Goal: Task Accomplishment & Management: Manage account settings

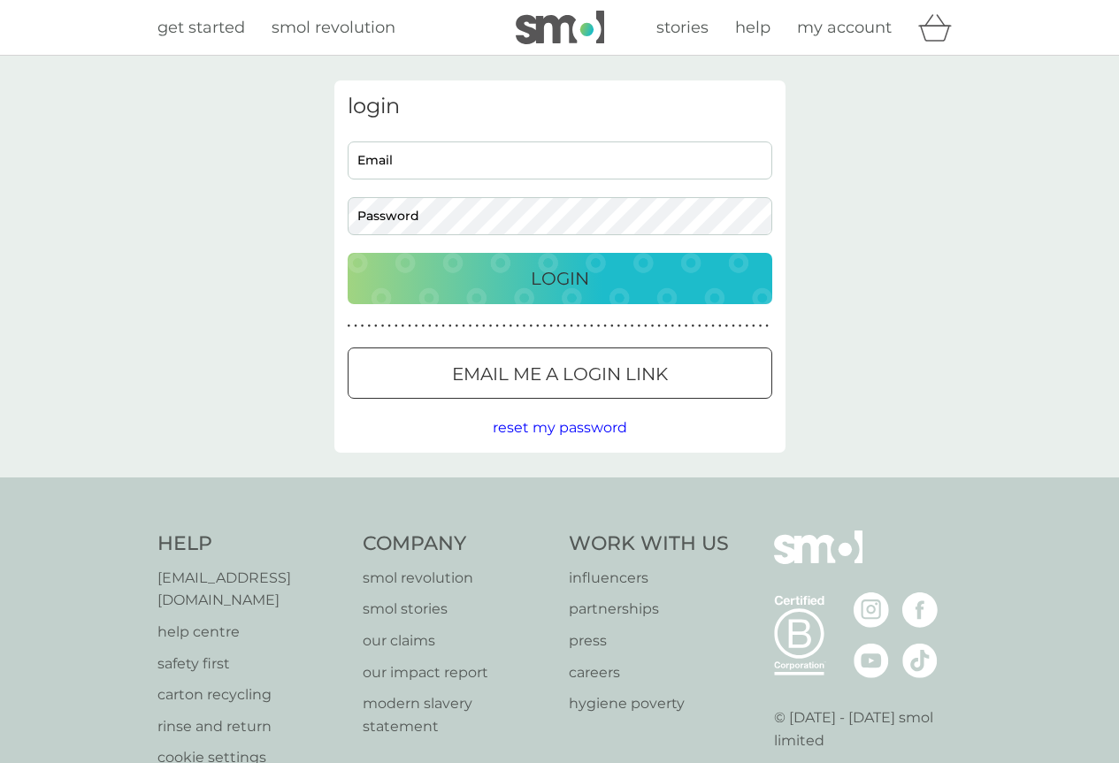
type input "[EMAIL_ADDRESS][DOMAIN_NAME]"
click at [585, 278] on p "Login" at bounding box center [560, 278] width 58 height 28
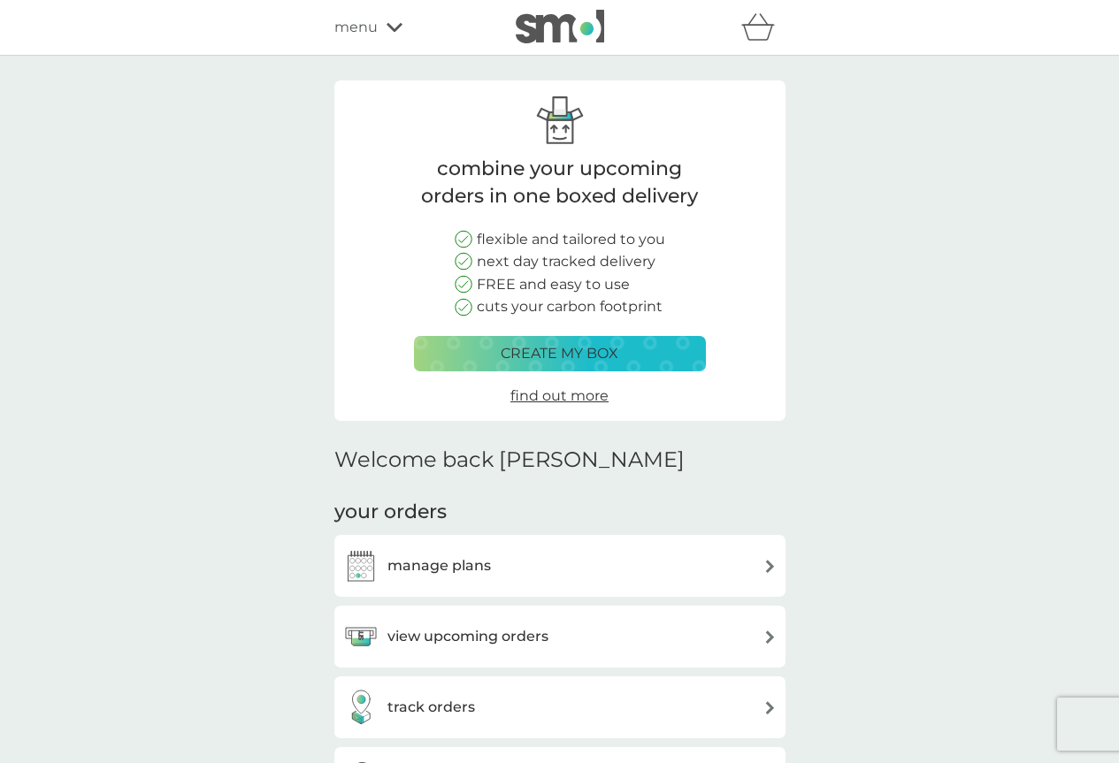
click at [760, 565] on div "manage plans" at bounding box center [559, 565] width 433 height 35
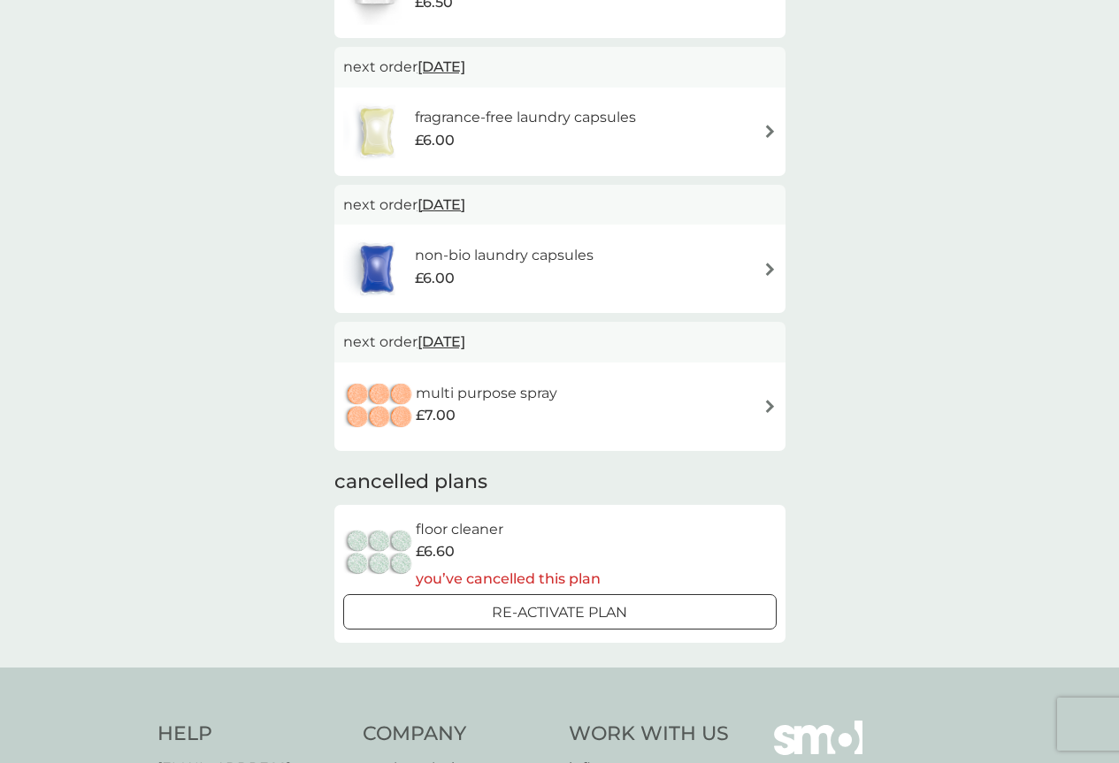
scroll to position [265, 0]
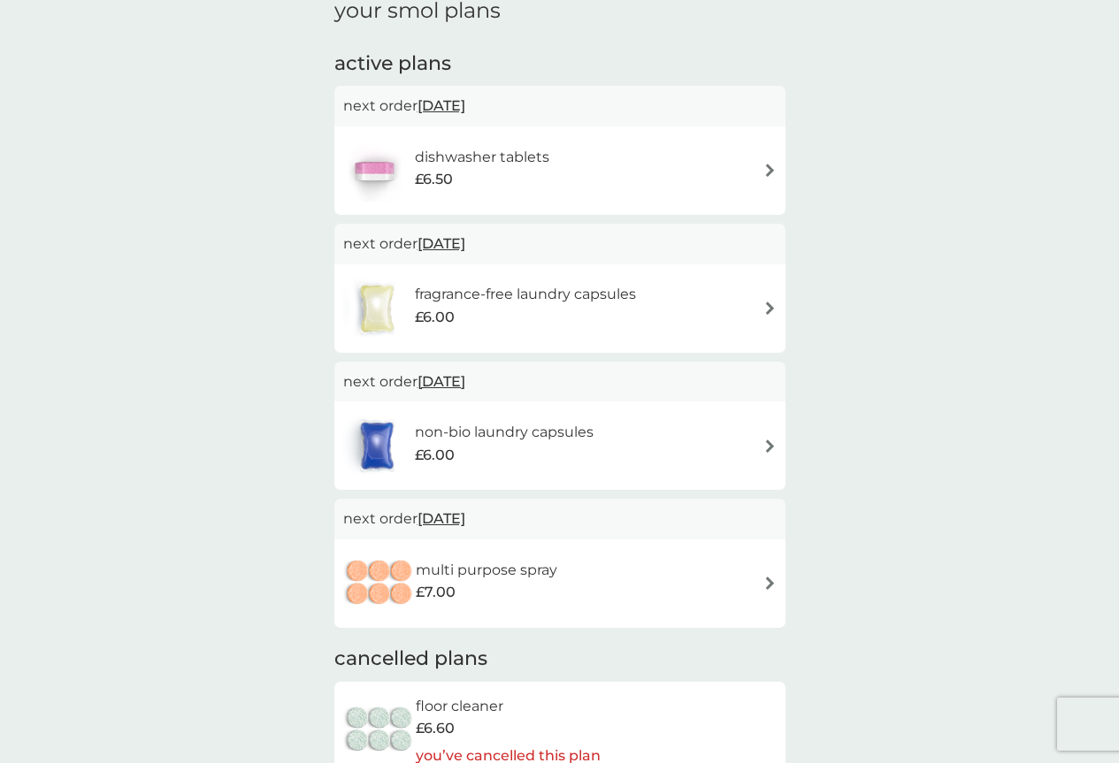
click at [625, 433] on div "non-bio laundry capsules £6.00" at bounding box center [559, 446] width 433 height 62
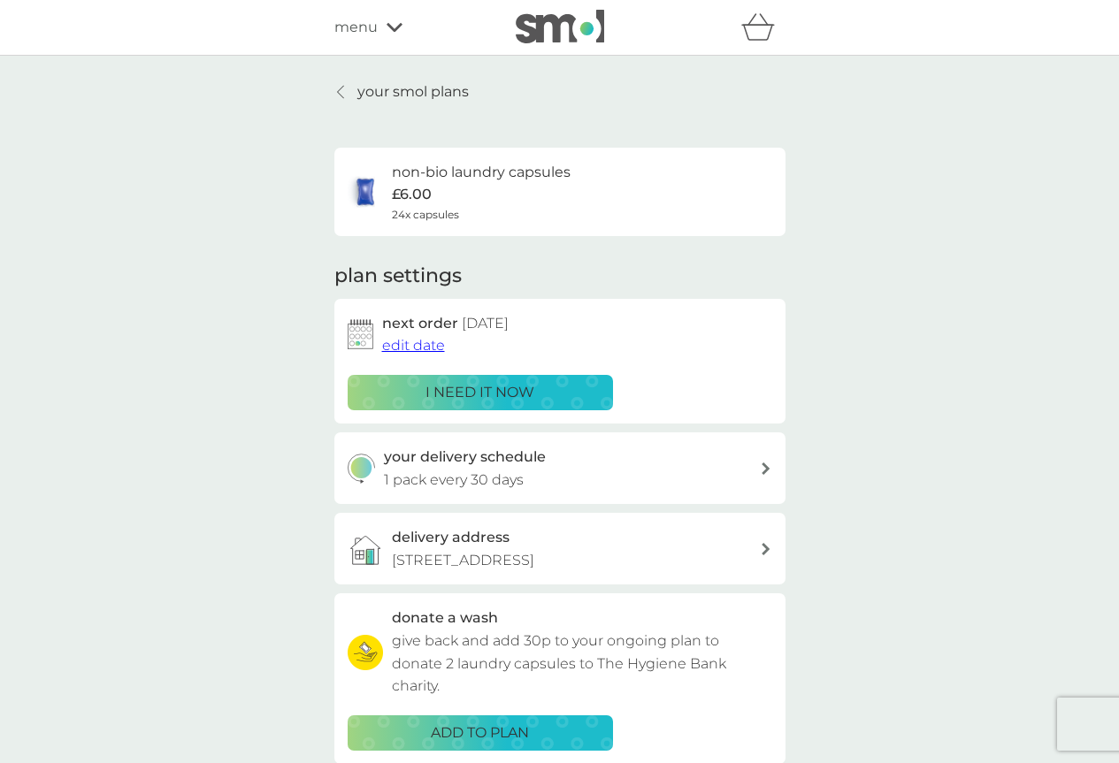
click at [764, 467] on icon at bounding box center [765, 468] width 9 height 12
select select "28"
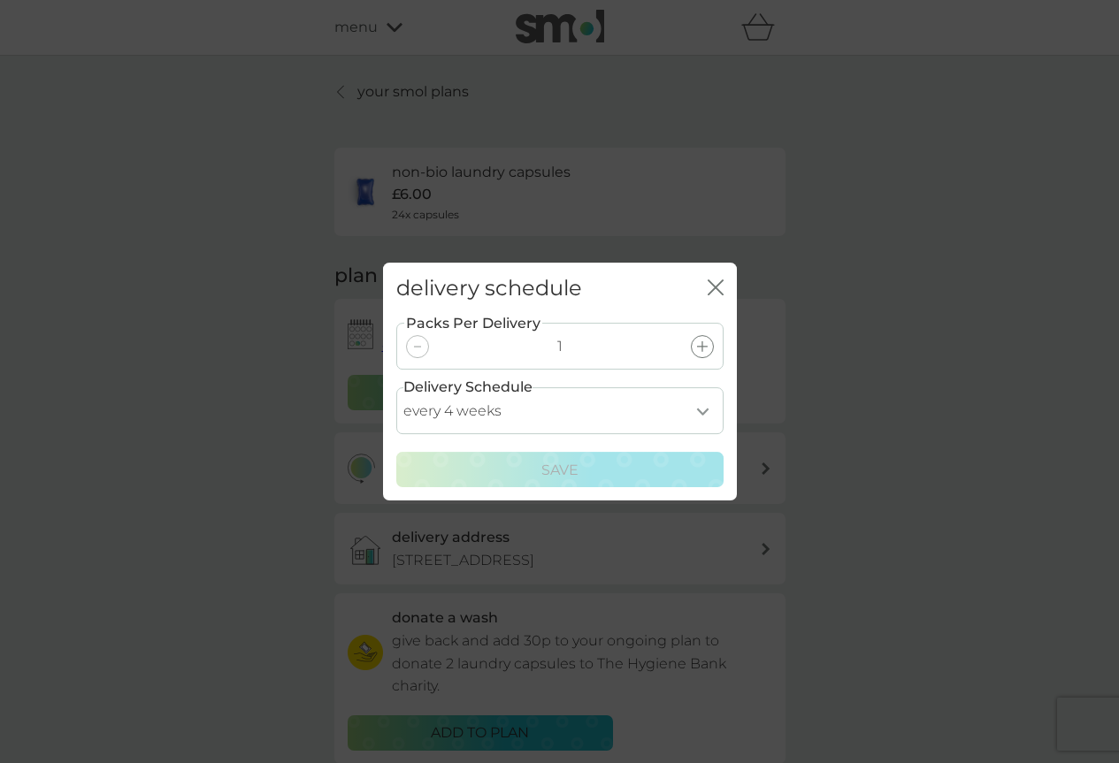
click at [717, 279] on icon "close" at bounding box center [715, 287] width 16 height 16
